Goal: Book appointment/travel/reservation

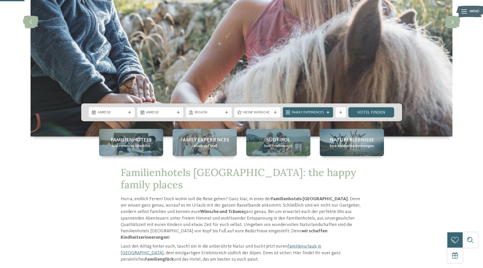
scroll to position [127, 0]
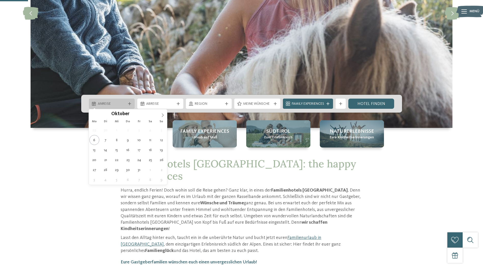
click at [114, 98] on div "Anreise" at bounding box center [112, 103] width 46 height 10
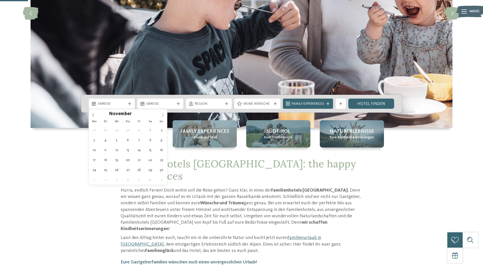
click at [163, 112] on span at bounding box center [162, 113] width 9 height 9
type div "26.12.2025"
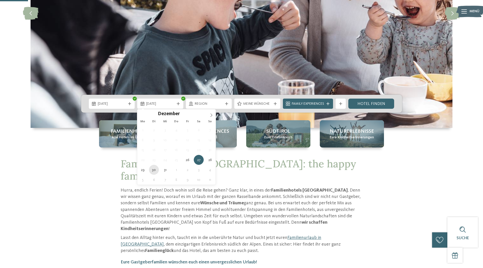
type div "30.12.2025"
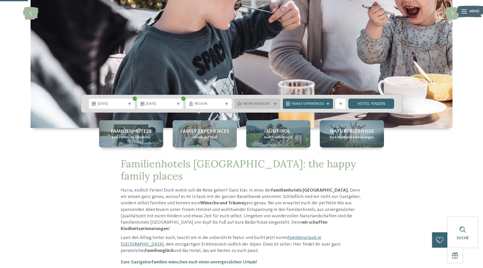
click at [252, 102] on span "Meine Wünsche" at bounding box center [257, 103] width 28 height 5
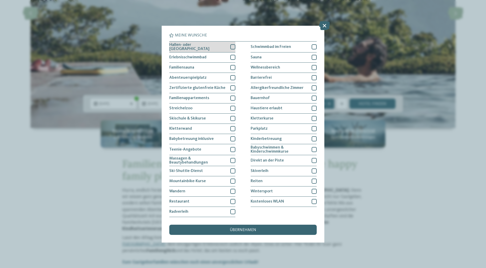
click at [198, 47] on span "Hallen- oder Schleusenbad" at bounding box center [197, 47] width 57 height 8
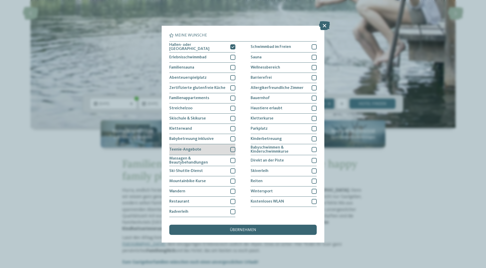
click at [196, 146] on div "Teenie-Angebote" at bounding box center [202, 149] width 66 height 11
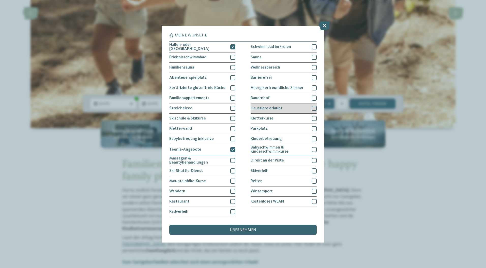
click at [263, 106] on span "Haustiere erlaubt" at bounding box center [267, 108] width 32 height 4
click at [253, 228] on span "übernehmen" at bounding box center [243, 230] width 26 height 4
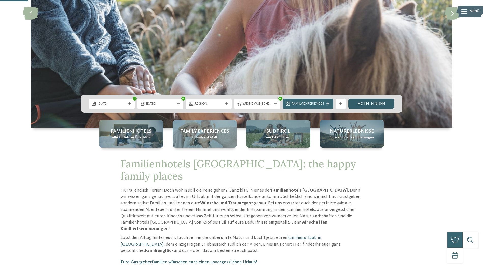
click at [380, 102] on link "Hotel finden" at bounding box center [371, 103] width 46 height 10
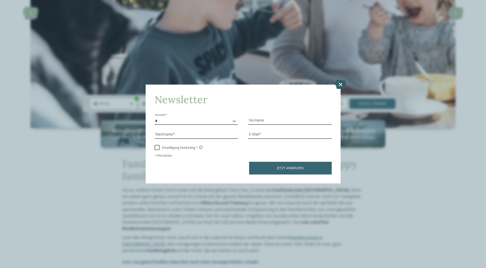
click at [342, 82] on icon at bounding box center [340, 84] width 11 height 9
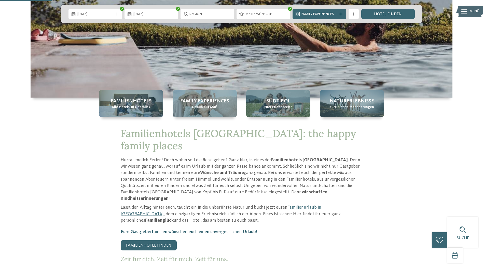
scroll to position [153, 0]
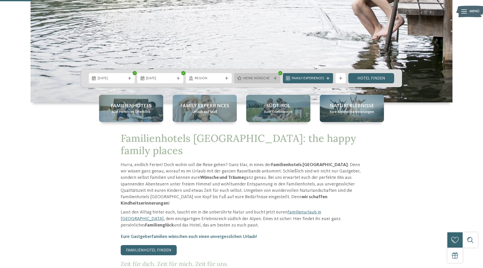
click at [261, 76] on span "Meine Wünsche" at bounding box center [257, 78] width 28 height 5
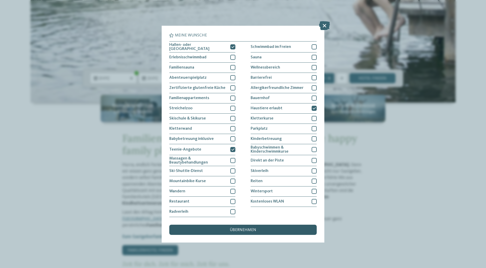
click at [253, 231] on span "übernehmen" at bounding box center [243, 230] width 26 height 4
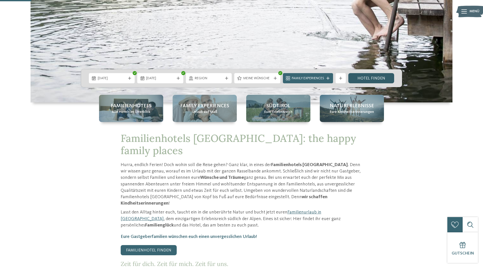
click at [379, 77] on link "Hotel finden" at bounding box center [371, 78] width 46 height 10
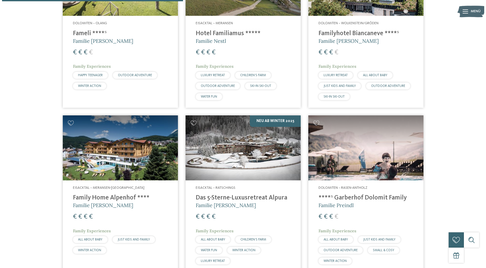
scroll to position [218, 0]
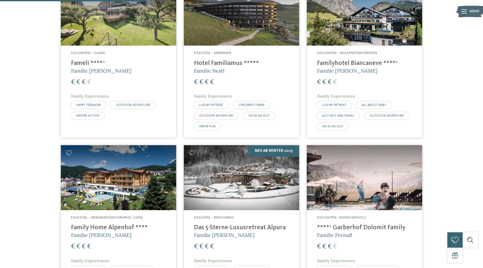
click at [350, 177] on img at bounding box center [364, 177] width 115 height 65
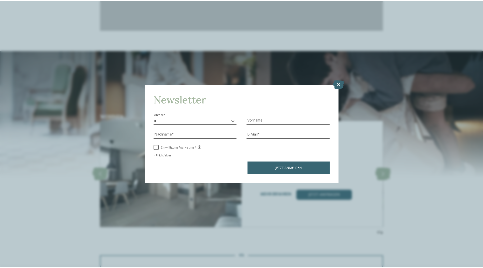
scroll to position [712, 0]
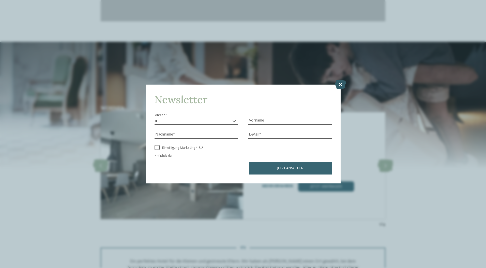
click at [342, 83] on icon at bounding box center [340, 84] width 11 height 9
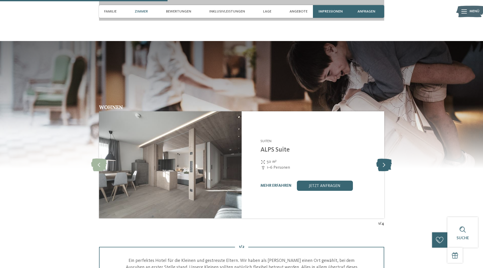
click at [387, 158] on icon at bounding box center [384, 164] width 16 height 13
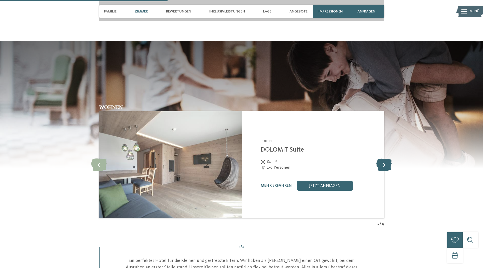
click at [387, 158] on icon at bounding box center [384, 164] width 16 height 13
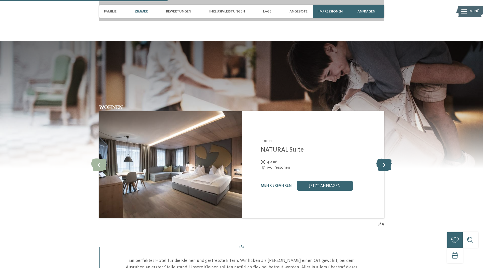
click at [387, 158] on icon at bounding box center [384, 164] width 16 height 13
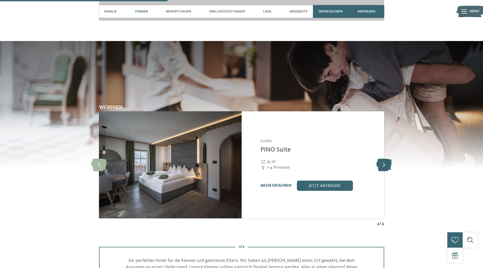
click at [387, 158] on icon at bounding box center [384, 164] width 16 height 13
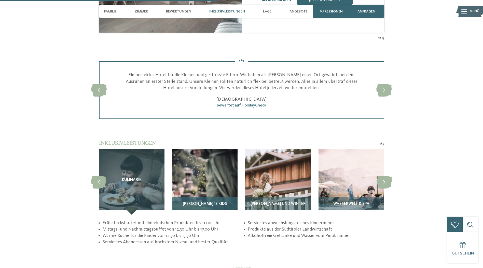
scroll to position [916, 0]
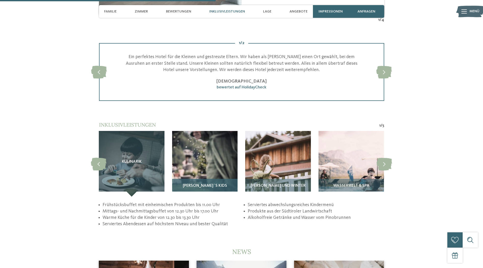
click at [203, 159] on img at bounding box center [204, 163] width 65 height 65
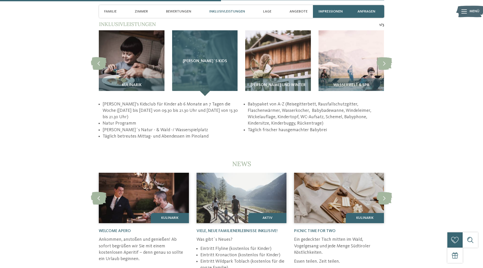
scroll to position [1018, 0]
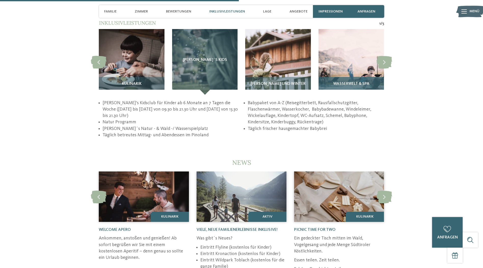
click at [343, 77] on div "Wasserwelt & Spa" at bounding box center [350, 86] width 65 height 18
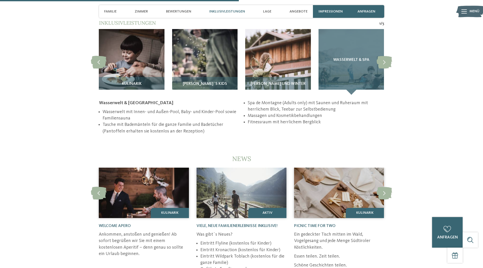
click at [364, 66] on div "Wasserwelt & Spa" at bounding box center [350, 61] width 65 height 65
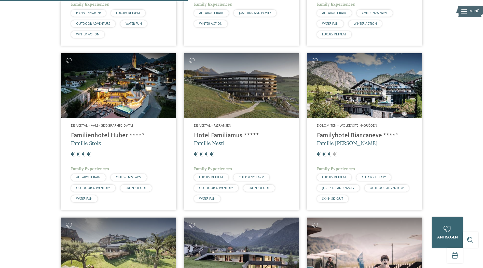
scroll to position [320, 0]
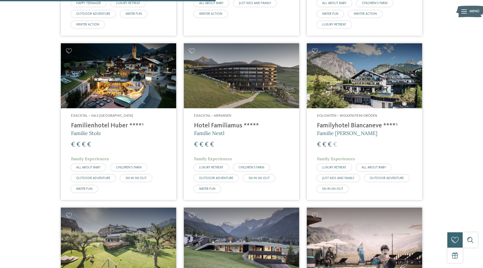
click at [376, 87] on img at bounding box center [364, 75] width 115 height 65
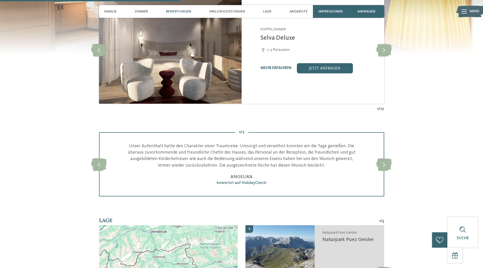
scroll to position [661, 0]
